Goal: Task Accomplishment & Management: Complete application form

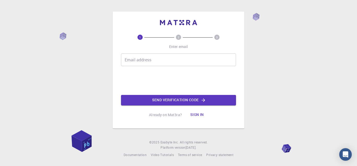
click at [146, 62] on input "Email address" at bounding box center [178, 59] width 115 height 13
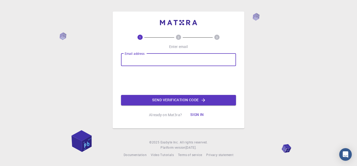
type input "[EMAIL_ADDRESS][DOMAIN_NAME]"
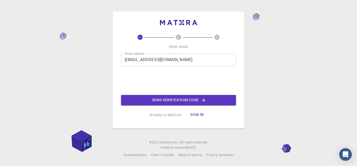
click at [190, 105] on div "1 2 3 Enter email Email address [EMAIL_ADDRESS][DOMAIN_NAME] Email address 0cAF…" at bounding box center [178, 77] width 115 height 85
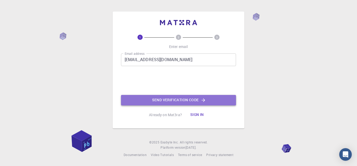
click at [190, 102] on button "Send verification code" at bounding box center [178, 100] width 115 height 10
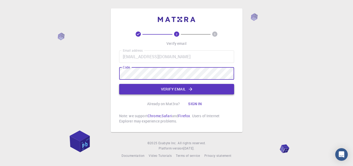
click at [187, 89] on button "Verify email" at bounding box center [176, 89] width 115 height 10
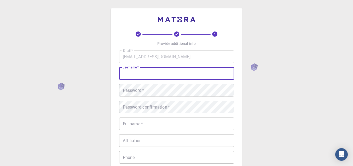
click at [172, 75] on input "username   *" at bounding box center [176, 73] width 115 height 13
type input "YASSO_2215"
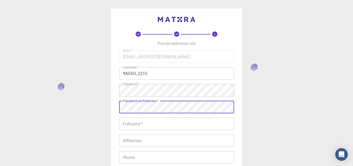
click at [140, 119] on div "Fullname   * Fullname   *" at bounding box center [176, 123] width 115 height 13
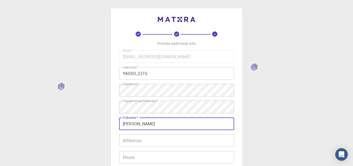
type input "[PERSON_NAME]"
click at [146, 139] on input "Affiliation" at bounding box center [176, 140] width 115 height 13
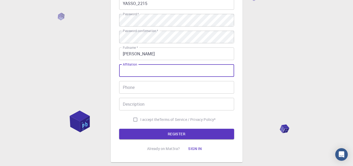
scroll to position [87, 0]
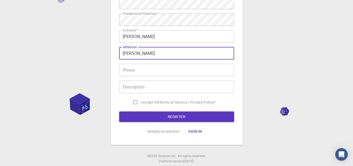
type input "[PERSON_NAME]"
click at [136, 69] on input "Phone" at bounding box center [176, 70] width 115 height 13
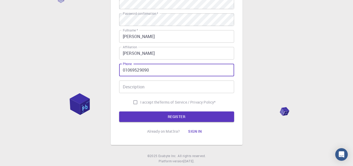
type input "01069529090"
click at [131, 103] on input "I accept the Terms of Service / Privacy Policy *" at bounding box center [135, 102] width 10 height 10
checkbox input "true"
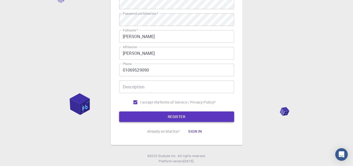
click at [139, 114] on button "REGISTER" at bounding box center [176, 116] width 115 height 10
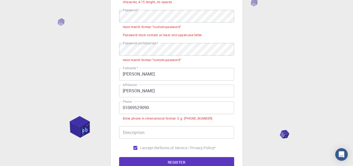
scroll to position [100, 0]
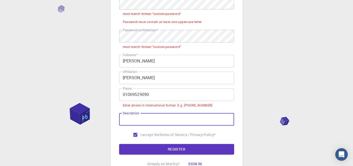
click at [133, 121] on input "Description" at bounding box center [176, 119] width 115 height 13
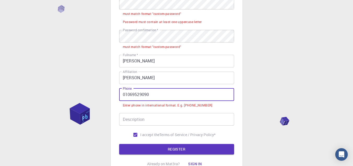
click at [122, 95] on input "01069529090" at bounding box center [176, 94] width 115 height 13
click at [120, 96] on input "01069529090" at bounding box center [176, 94] width 115 height 13
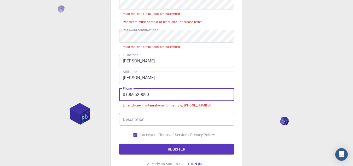
click at [122, 95] on input "01069529090" at bounding box center [176, 94] width 115 height 13
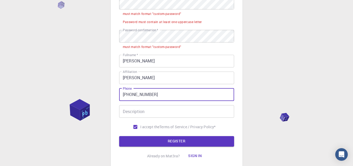
type input "[PHONE_NUMBER]"
click at [151, 114] on input "Description" at bounding box center [176, 111] width 115 height 13
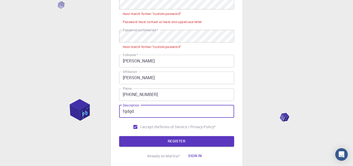
type input "fgdgd"
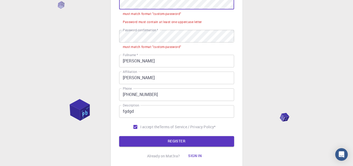
click at [113, 9] on div "3 Provide additional info Email   * [EMAIL_ADDRESS][DOMAIN_NAME] Email   * user…" at bounding box center [177, 38] width 132 height 261
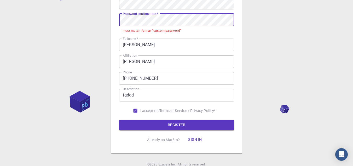
click at [108, 21] on div "3 Provide additional info Email   * [EMAIL_ADDRESS][DOMAIN_NAME] Email   * user…" at bounding box center [176, 43] width 353 height 287
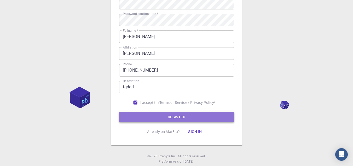
click at [153, 115] on button "REGISTER" at bounding box center [176, 116] width 115 height 10
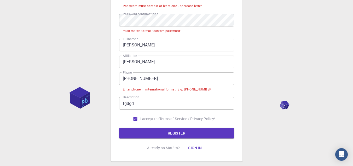
scroll to position [147, 0]
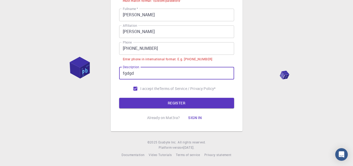
drag, startPoint x: 140, startPoint y: 74, endPoint x: 95, endPoint y: 72, distance: 44.5
click at [95, 72] on div "3 Provide additional info Email   * [EMAIL_ADDRESS][DOMAIN_NAME] Email   * user…" at bounding box center [176, 10] width 353 height 312
type input "a"
drag, startPoint x: 133, startPoint y: 74, endPoint x: 96, endPoint y: 72, distance: 36.4
click at [96, 72] on div "3 Provide additional info Email   * [EMAIL_ADDRESS][DOMAIN_NAME] Email   * user…" at bounding box center [176, 10] width 353 height 312
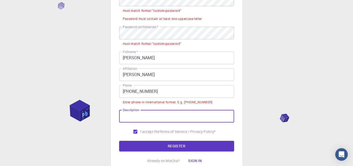
scroll to position [16, 0]
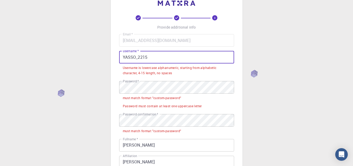
click at [147, 59] on input "YASSO_2215" at bounding box center [176, 57] width 115 height 13
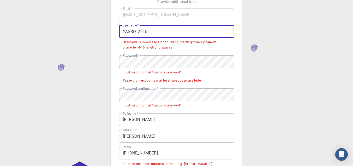
scroll to position [60, 0]
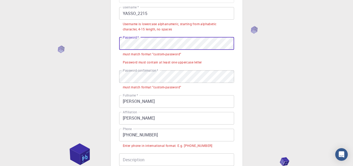
click at [98, 37] on div "3 Provide additional info Email   * [EMAIL_ADDRESS][DOMAIN_NAME] Email   * user…" at bounding box center [176, 96] width 353 height 312
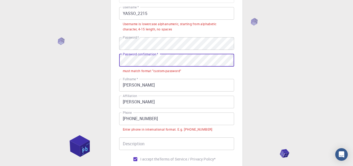
click at [98, 58] on div "3 Provide additional info Email   * [EMAIL_ADDRESS][DOMAIN_NAME] Email   * user…" at bounding box center [176, 87] width 353 height 295
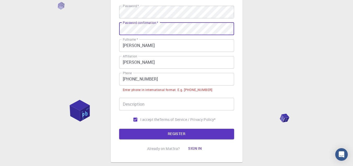
scroll to position [103, 0]
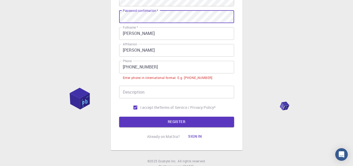
click at [150, 92] on input "Description" at bounding box center [176, 91] width 115 height 13
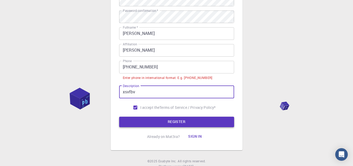
type input "xsvfbv"
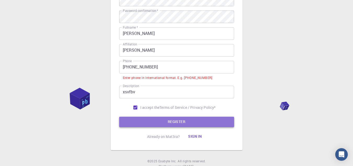
click at [141, 124] on button "REGISTER" at bounding box center [176, 121] width 115 height 10
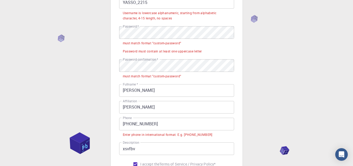
scroll to position [60, 0]
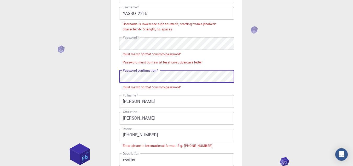
click at [111, 75] on div "3 Provide additional info Email   * [EMAIL_ADDRESS][DOMAIN_NAME] Email   * user…" at bounding box center [177, 82] width 132 height 269
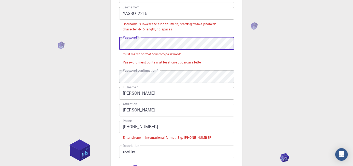
click at [77, 37] on div "3 Provide additional info Email   * [EMAIL_ADDRESS][DOMAIN_NAME] Email   * user…" at bounding box center [176, 92] width 353 height 304
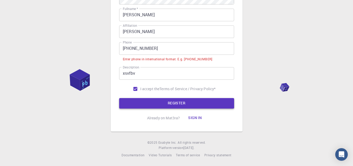
click at [144, 101] on button "REGISTER" at bounding box center [176, 103] width 115 height 10
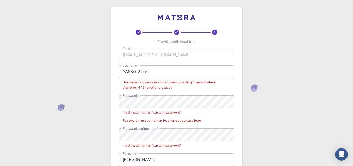
scroll to position [0, 0]
